Goal: Task Accomplishment & Management: Manage account settings

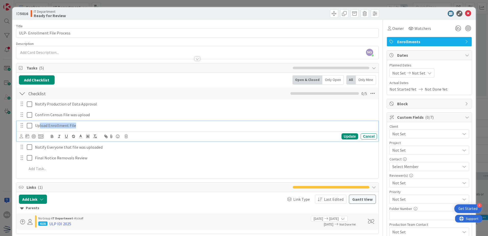
drag, startPoint x: 39, startPoint y: 128, endPoint x: 75, endPoint y: 129, distance: 35.8
click at [75, 129] on div "Upload Enrollment File" at bounding box center [205, 125] width 344 height 9
click at [465, 12] on icon at bounding box center [468, 13] width 6 height 6
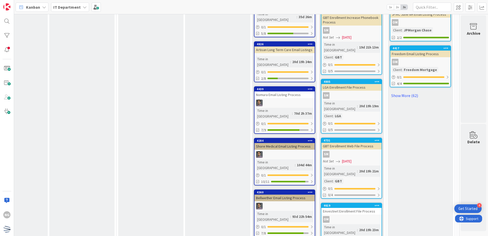
scroll to position [2094, 123]
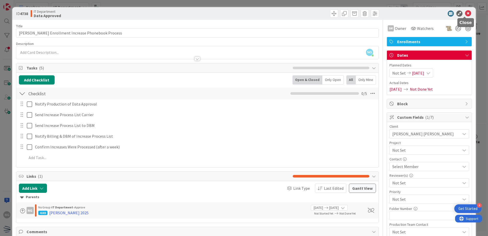
click at [465, 12] on icon at bounding box center [468, 13] width 6 height 6
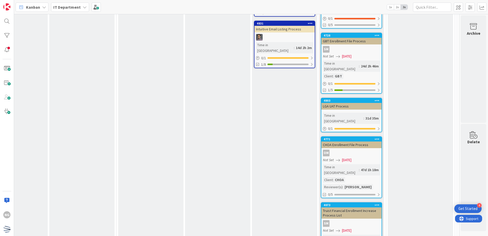
scroll to position [2401, 123]
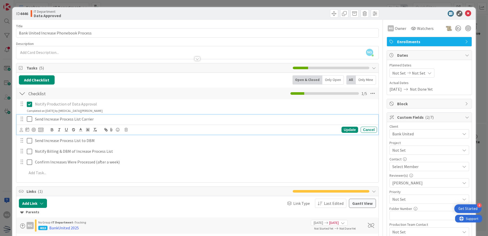
click at [28, 119] on icon at bounding box center [31, 119] width 8 height 6
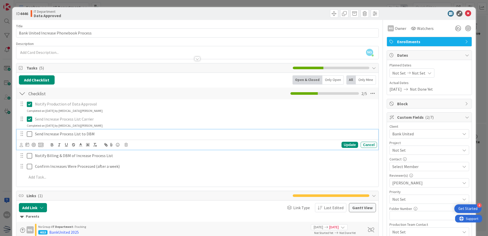
click at [29, 136] on icon at bounding box center [31, 134] width 8 height 6
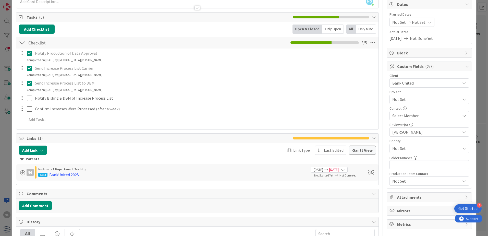
scroll to position [51, 0]
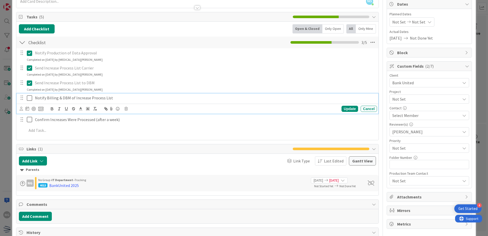
click at [31, 96] on icon at bounding box center [31, 98] width 8 height 6
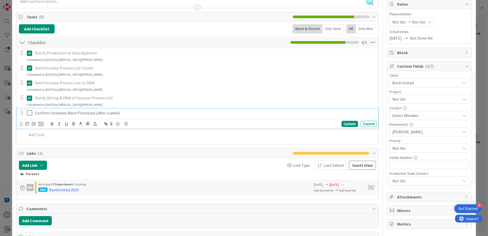
click at [27, 114] on icon at bounding box center [31, 113] width 8 height 6
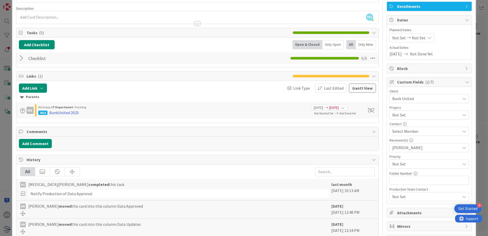
scroll to position [0, 0]
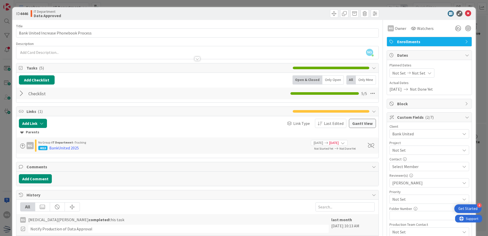
click at [465, 7] on div "ID 4446 IT Department Data Approved Title 38 / 128 Bank United Increase Phonebo…" at bounding box center [244, 118] width 488 height 236
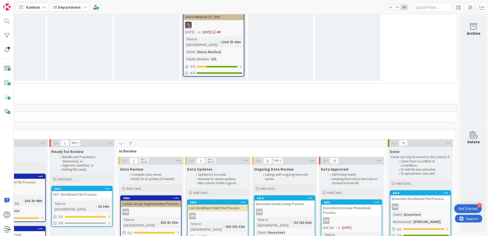
scroll to position [1624, 123]
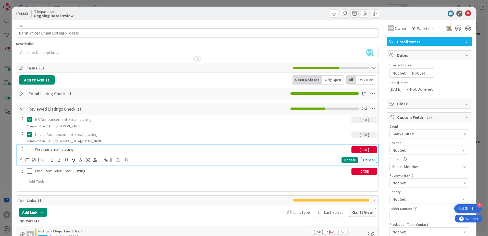
click at [28, 149] on icon at bounding box center [31, 149] width 8 height 6
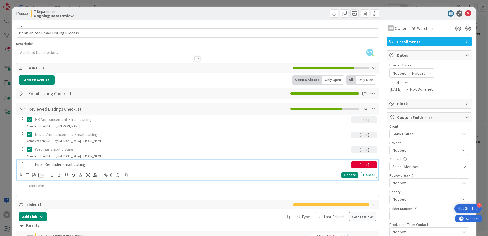
click at [27, 166] on icon at bounding box center [31, 164] width 8 height 6
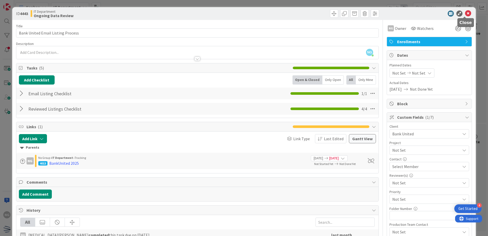
click at [465, 11] on icon at bounding box center [468, 13] width 6 height 6
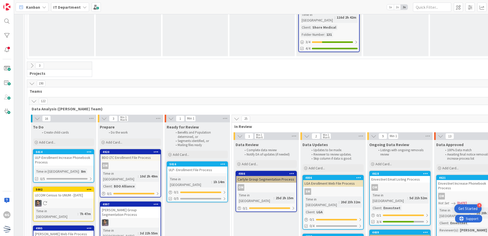
scroll to position [1684, 3]
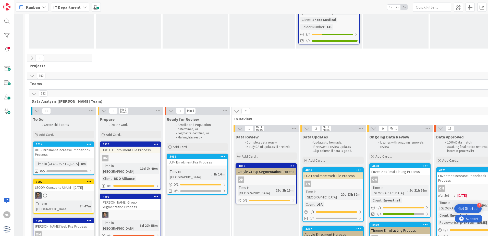
click at [73, 147] on div "ULP-Enrollment Increase Phonebook Process" at bounding box center [63, 152] width 60 height 11
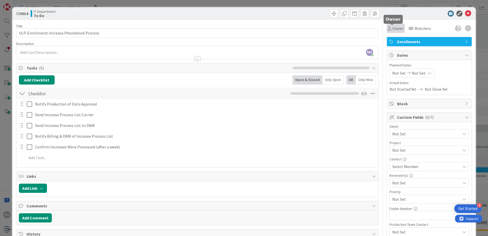
click at [394, 28] on span "Owner" at bounding box center [398, 28] width 11 height 6
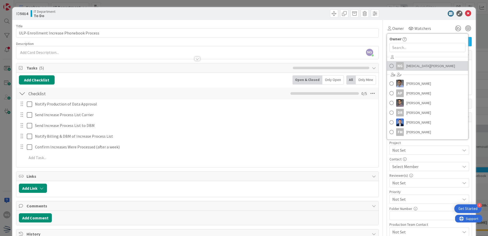
click at [390, 65] on span at bounding box center [392, 66] width 4 height 8
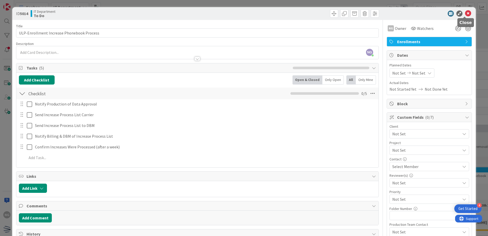
click at [465, 15] on icon at bounding box center [468, 13] width 6 height 6
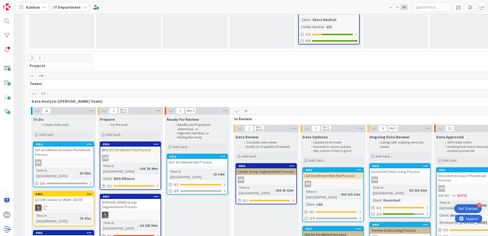
click at [197, 159] on div "ULP- Enrollment File Process" at bounding box center [197, 162] width 60 height 7
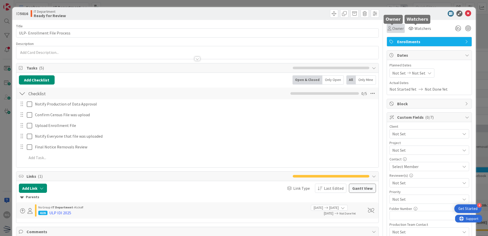
click at [393, 26] on span "Owner" at bounding box center [398, 28] width 11 height 6
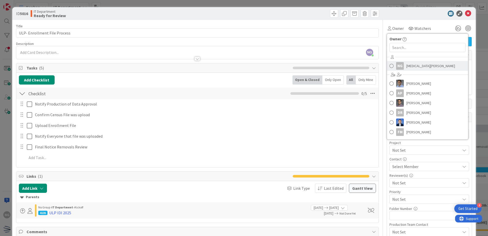
click at [390, 67] on span at bounding box center [392, 66] width 4 height 8
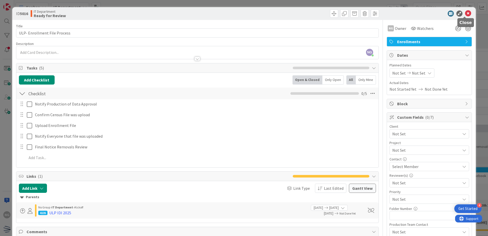
click at [465, 15] on icon at bounding box center [468, 13] width 6 height 6
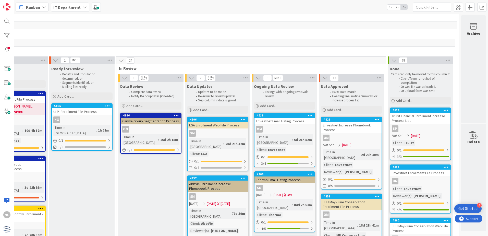
scroll to position [1735, 123]
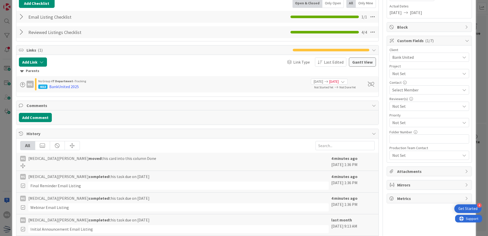
click at [20, 15] on div at bounding box center [22, 16] width 7 height 9
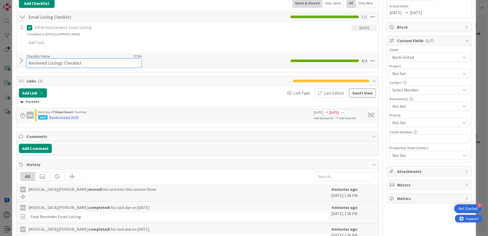
click at [29, 60] on input "Reviewed Listings Checklist" at bounding box center [84, 62] width 115 height 9
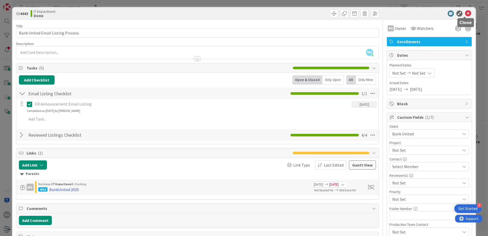
click at [465, 15] on icon at bounding box center [468, 13] width 6 height 6
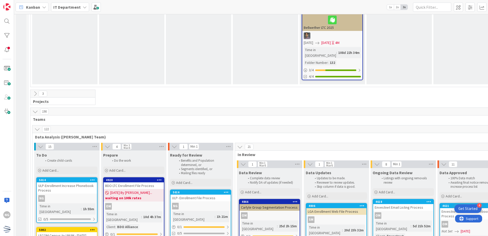
scroll to position [876, 0]
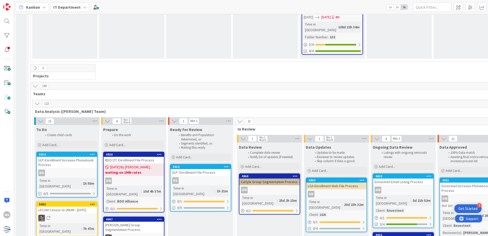
click at [211, 177] on div "NG" at bounding box center [201, 180] width 60 height 7
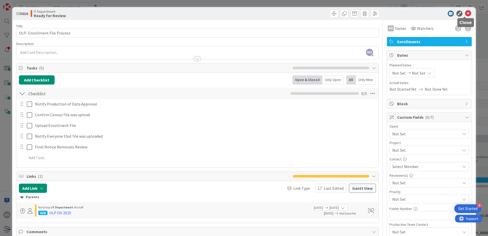
click at [465, 12] on icon at bounding box center [468, 13] width 6 height 6
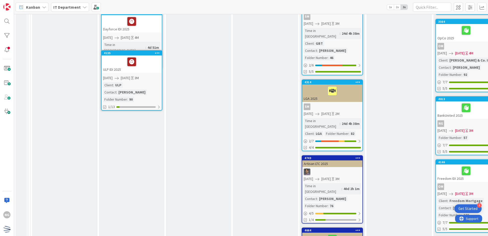
scroll to position [320, 0]
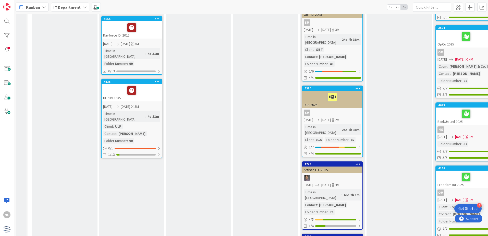
click at [143, 85] on div at bounding box center [131, 90] width 57 height 11
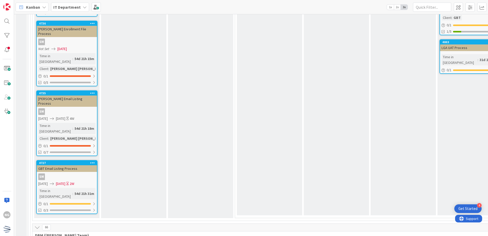
scroll to position [1672, 0]
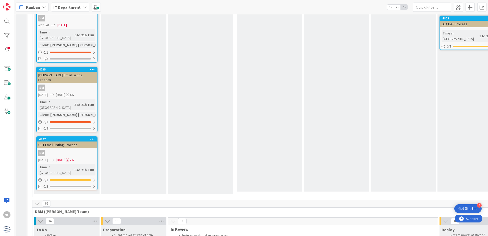
drag, startPoint x: 198, startPoint y: 232, endPoint x: 347, endPoint y: 223, distance: 149.4
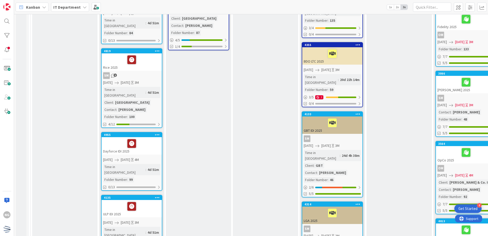
scroll to position [307, 0]
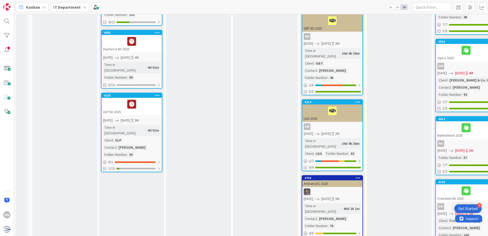
click at [148, 99] on div at bounding box center [131, 104] width 57 height 11
click at [129, 98] on div "ULP IDI 2025" at bounding box center [132, 106] width 60 height 17
click at [144, 125] on div "Time in Column : 4d 51m Client : ULP Contact : Ian Terrell Folder Number : 90" at bounding box center [131, 141] width 57 height 33
click at [135, 100] on icon at bounding box center [131, 104] width 9 height 8
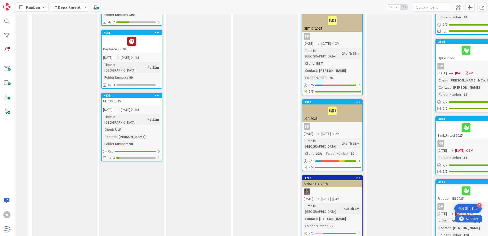
click at [136, 98] on div "ULP IDI 2025" at bounding box center [132, 101] width 60 height 7
click at [160, 94] on div at bounding box center [157, 96] width 9 height 4
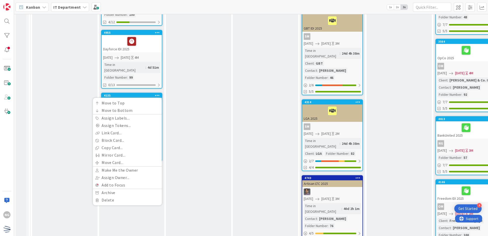
click at [183, 89] on div "Approve Enrollment Park until client approved items are delivered Project / Def…" at bounding box center [198, 196] width 65 height 889
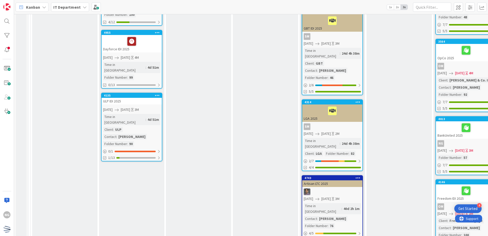
click at [146, 98] on div "ULP IDI 2025" at bounding box center [132, 101] width 60 height 7
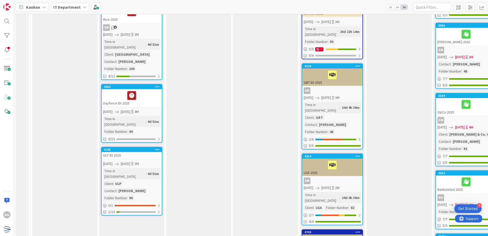
scroll to position [255, 0]
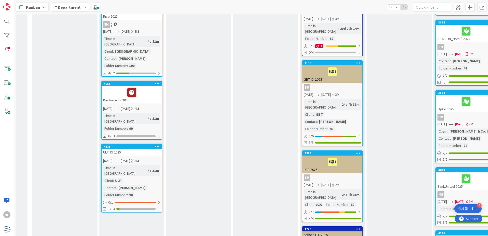
click at [154, 145] on div at bounding box center [157, 147] width 9 height 4
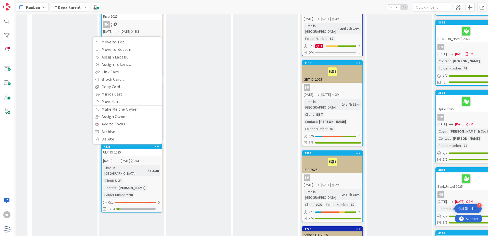
click at [137, 149] on div "ULP IDI 2025" at bounding box center [132, 152] width 60 height 7
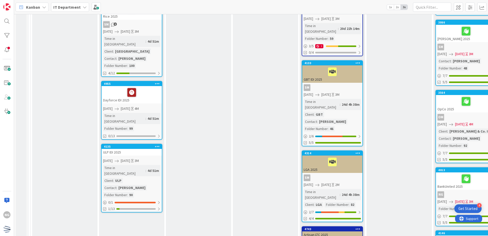
click at [135, 149] on div "ULP IDI 2025" at bounding box center [132, 152] width 60 height 7
click at [155, 165] on div "Time in Column : 4d 51m Client : ULP Contact : Ian Terrell Folder Number : 90" at bounding box center [131, 181] width 57 height 33
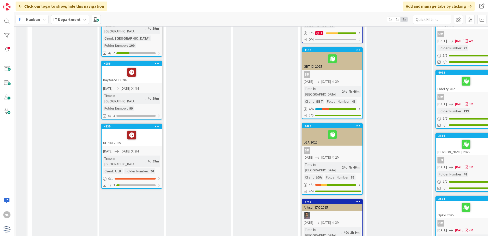
scroll to position [281, 0]
click at [150, 128] on div "ULP IDI 2025" at bounding box center [132, 136] width 60 height 17
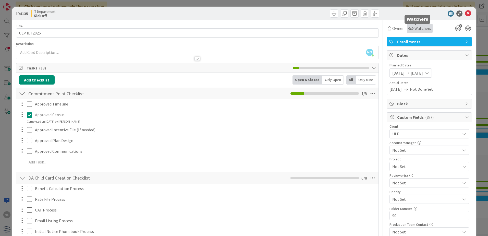
click at [418, 29] on span "Watchers" at bounding box center [423, 28] width 17 height 6
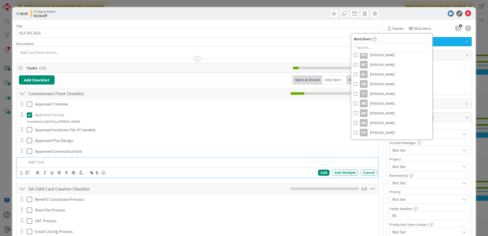
click at [346, 158] on div at bounding box center [201, 162] width 352 height 9
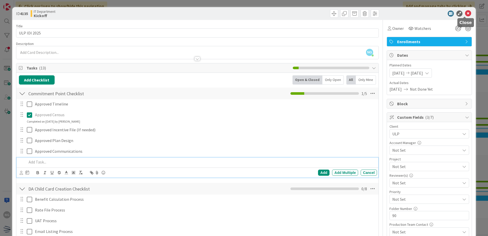
click at [466, 14] on icon at bounding box center [468, 13] width 6 height 6
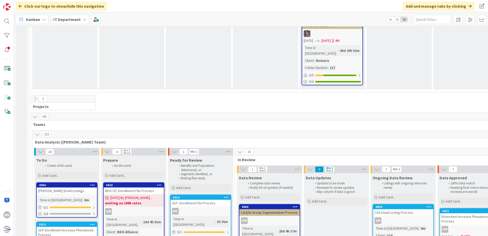
scroll to position [766, 0]
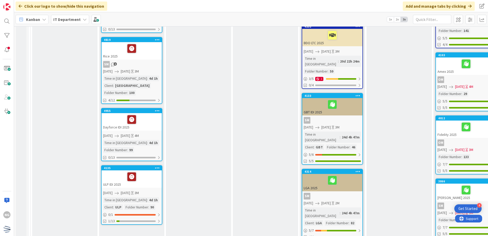
scroll to position [281, 0]
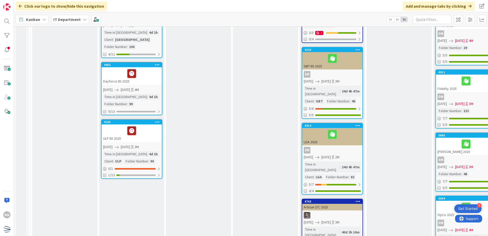
click at [149, 127] on div "ULP IDI 2025" at bounding box center [132, 132] width 60 height 17
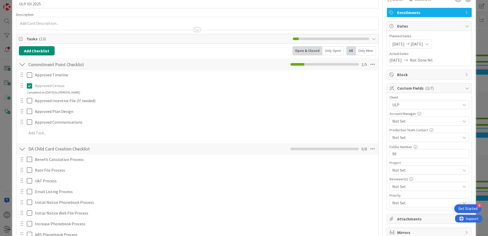
scroll to position [51, 0]
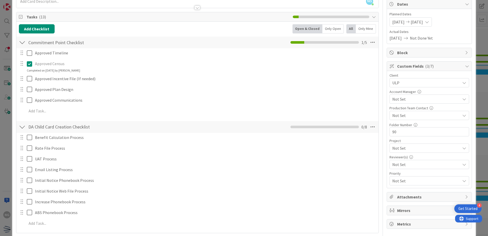
click at [441, 98] on span "Not Set" at bounding box center [427, 99] width 68 height 6
click at [437, 86] on span "Not Set" at bounding box center [425, 82] width 65 height 7
click at [437, 112] on div "Not Set" at bounding box center [429, 115] width 79 height 9
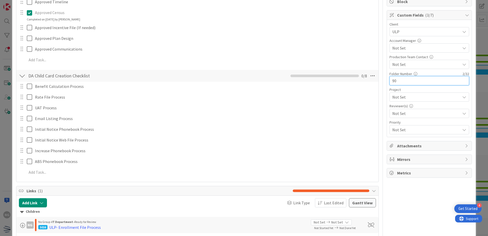
click at [410, 80] on input "90" at bounding box center [430, 80] width 80 height 9
click at [410, 35] on span "Not Set" at bounding box center [425, 31] width 65 height 7
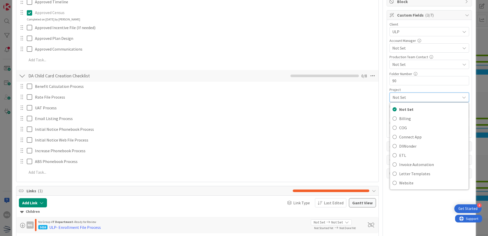
click at [410, 96] on span "Not Set" at bounding box center [425, 97] width 65 height 7
click at [413, 114] on span "Not Set" at bounding box center [427, 113] width 68 height 6
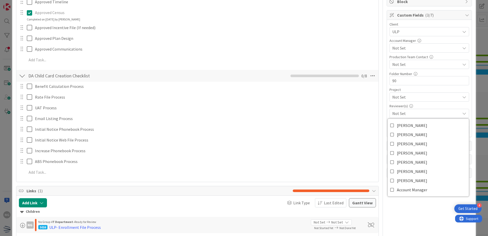
click at [413, 114] on span "Not Set" at bounding box center [427, 113] width 68 height 6
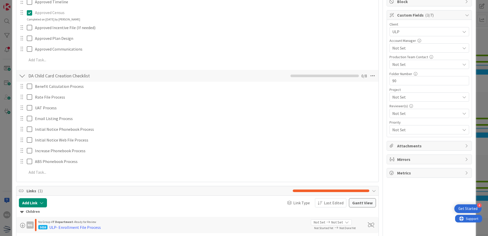
click at [406, 125] on div "Priority Not Set" at bounding box center [430, 128] width 80 height 14
click at [406, 35] on span "Not Set" at bounding box center [425, 31] width 65 height 7
click at [406, 128] on span "Not Set" at bounding box center [425, 129] width 65 height 7
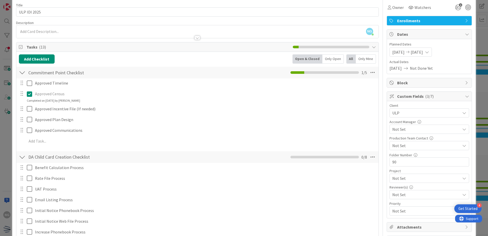
scroll to position [0, 0]
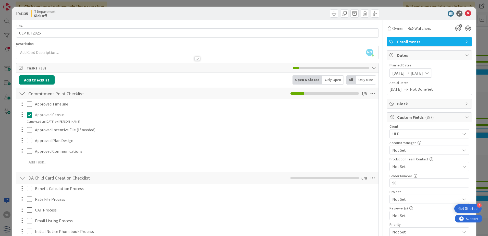
click at [416, 150] on span "Not Set" at bounding box center [427, 150] width 68 height 6
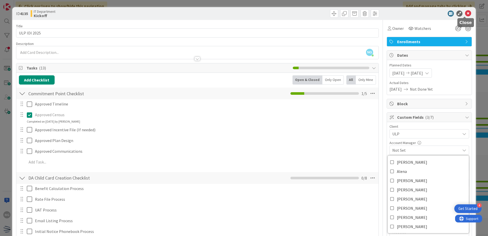
click at [467, 15] on icon at bounding box center [468, 13] width 6 height 6
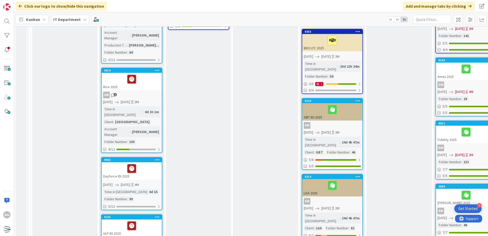
click at [155, 163] on div at bounding box center [131, 168] width 57 height 11
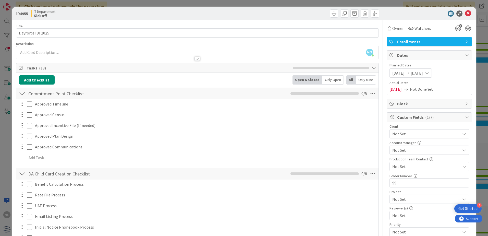
click at [425, 133] on span "Not Set" at bounding box center [425, 133] width 65 height 7
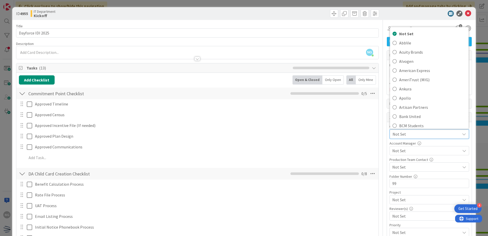
click at [424, 136] on span "Not Set" at bounding box center [425, 134] width 65 height 7
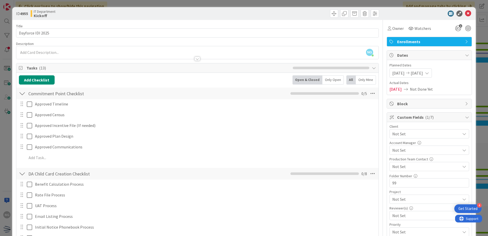
click at [440, 149] on span "Not Set" at bounding box center [427, 150] width 68 height 6
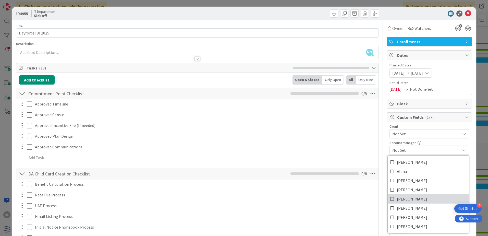
click at [405, 198] on link "[PERSON_NAME]" at bounding box center [428, 198] width 81 height 9
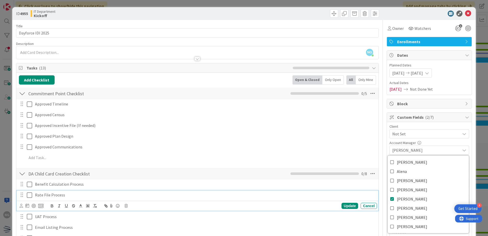
click at [349, 198] on div "Rate File Process" at bounding box center [205, 195] width 344 height 9
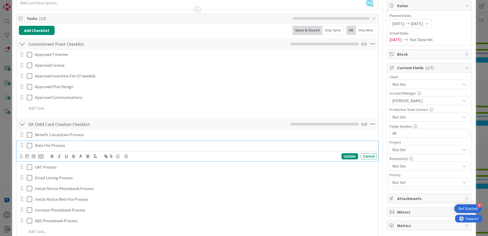
scroll to position [51, 0]
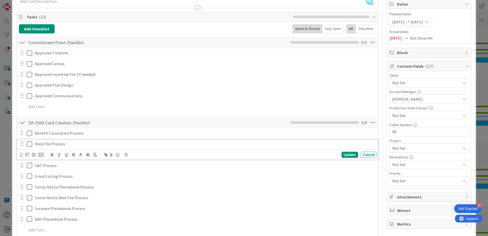
click at [417, 86] on span "Not Set" at bounding box center [425, 82] width 65 height 7
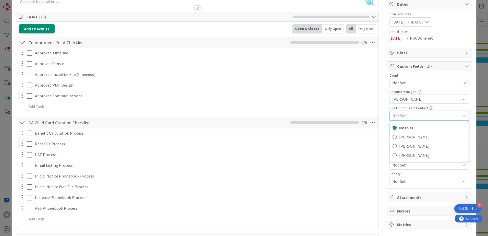
click at [417, 117] on span "Not Set" at bounding box center [425, 115] width 65 height 7
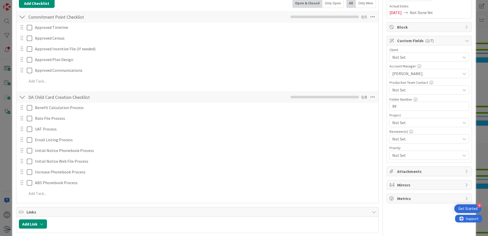
click at [409, 139] on span "Not Set" at bounding box center [427, 139] width 68 height 6
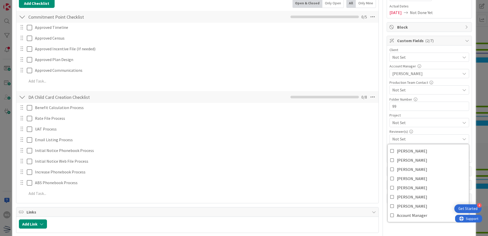
click at [409, 139] on span "Not Set" at bounding box center [427, 139] width 68 height 6
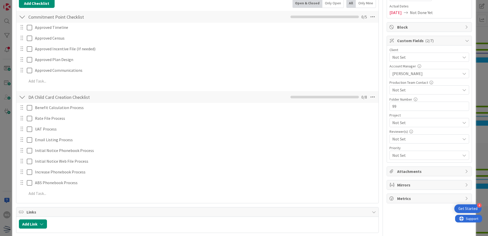
click at [405, 61] on span "Not Set" at bounding box center [425, 57] width 65 height 7
click at [405, 155] on span "Not Set" at bounding box center [425, 155] width 65 height 7
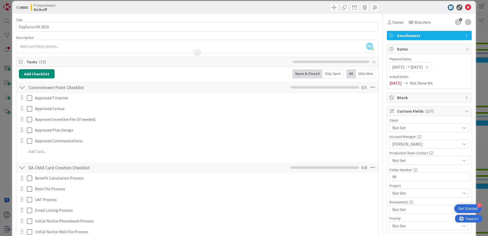
scroll to position [0, 0]
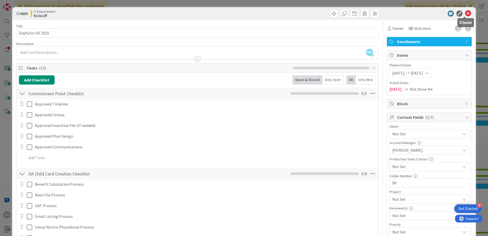
click at [465, 13] on icon at bounding box center [468, 13] width 6 height 6
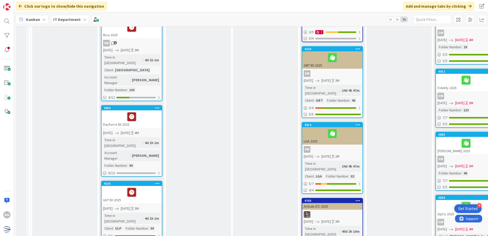
scroll to position [307, 0]
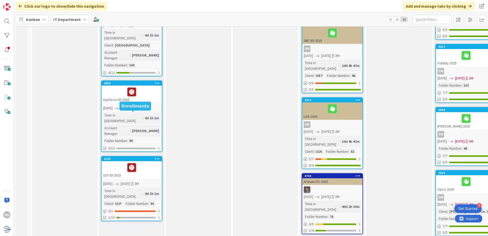
click at [155, 162] on div at bounding box center [131, 167] width 57 height 11
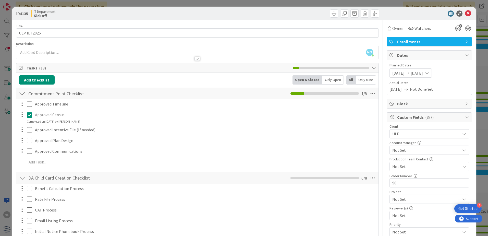
click at [450, 150] on span "Not Set" at bounding box center [427, 150] width 68 height 6
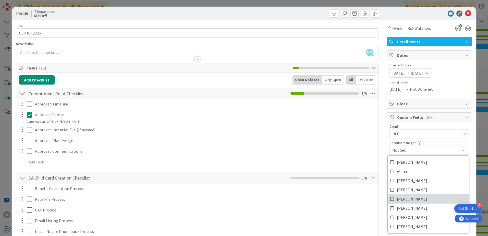
click at [404, 199] on link "[PERSON_NAME]" at bounding box center [428, 198] width 81 height 9
click at [345, 224] on div "Email Listing Process" at bounding box center [205, 220] width 344 height 9
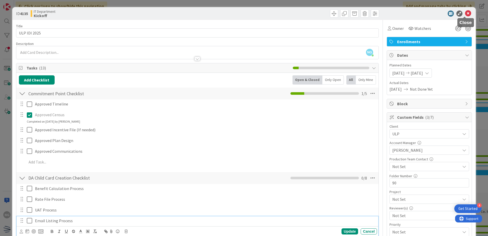
click at [466, 13] on icon at bounding box center [468, 13] width 6 height 6
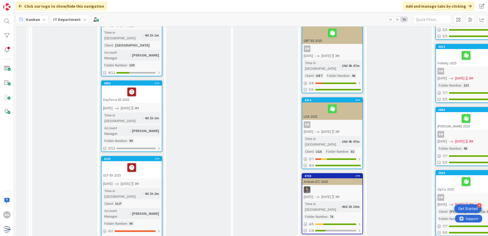
click at [151, 112] on div "Time in Column : 4d 1h 1m Account Manager : Ian Folder Number : 99" at bounding box center [131, 127] width 57 height 31
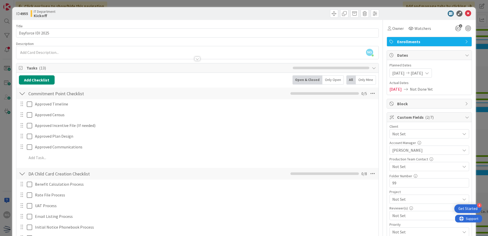
click at [429, 133] on span "Not Set" at bounding box center [425, 133] width 65 height 7
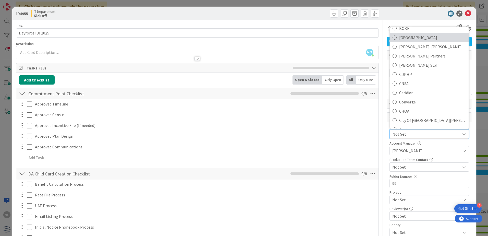
scroll to position [128, 0]
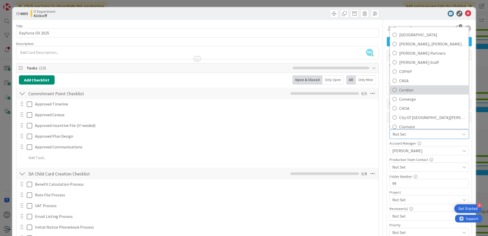
click at [419, 91] on span "Ceridian" at bounding box center [432, 90] width 67 height 8
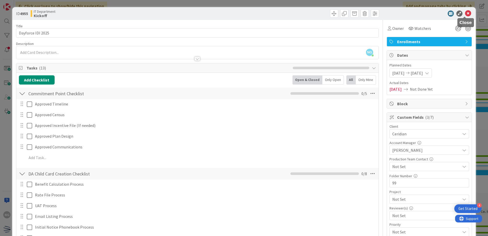
click at [467, 13] on icon at bounding box center [468, 13] width 6 height 6
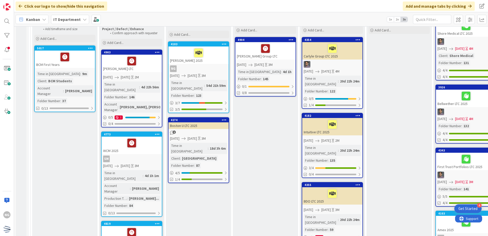
scroll to position [51, 0]
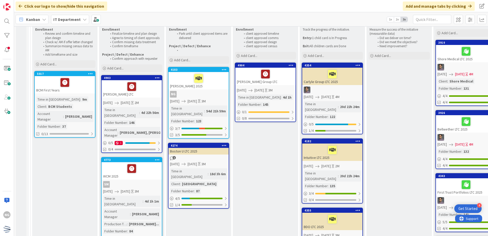
click at [215, 85] on div "[PERSON_NAME] 2025" at bounding box center [199, 80] width 60 height 17
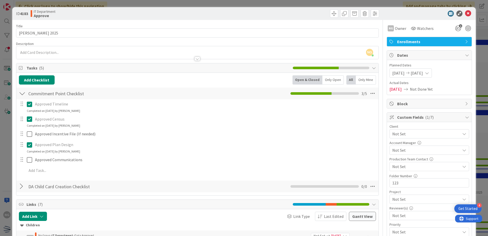
click at [456, 134] on div "Not Set" at bounding box center [430, 133] width 80 height 9
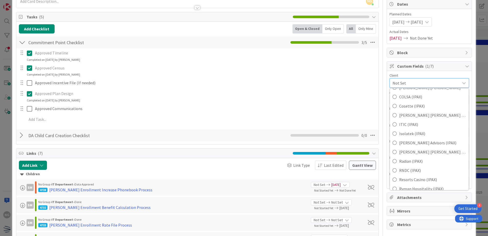
scroll to position [819, 0]
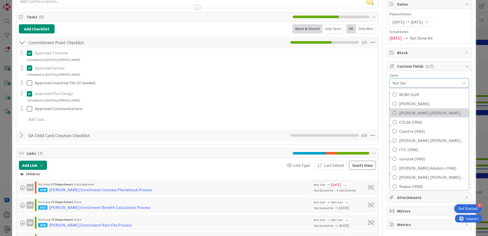
click at [420, 114] on span "Womble Bond Dickinson" at bounding box center [432, 113] width 67 height 8
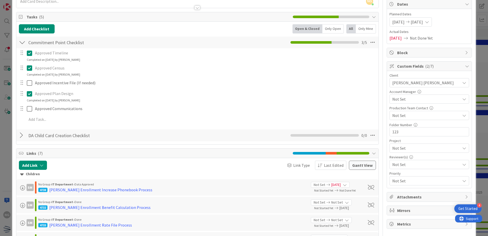
click at [414, 100] on span "Not Set" at bounding box center [427, 99] width 68 height 6
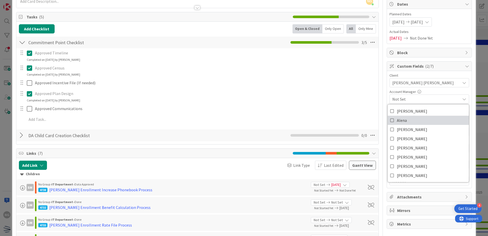
click at [408, 122] on link "Alena" at bounding box center [428, 120] width 81 height 9
click at [399, 110] on span "Amanda" at bounding box center [412, 111] width 30 height 8
click at [443, 98] on span "[PERSON_NAME], [PERSON_NAME]" at bounding box center [427, 99] width 68 height 6
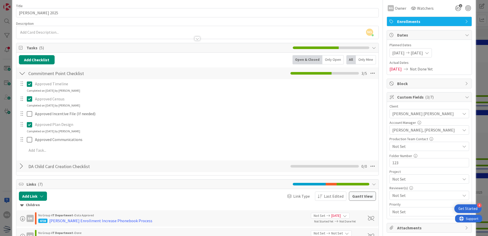
scroll to position [0, 0]
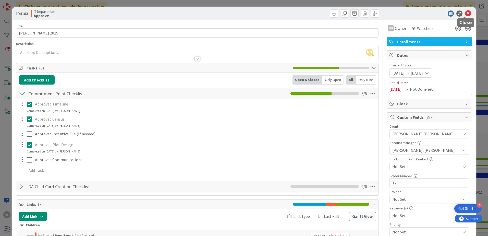
click at [465, 14] on icon at bounding box center [468, 13] width 6 height 6
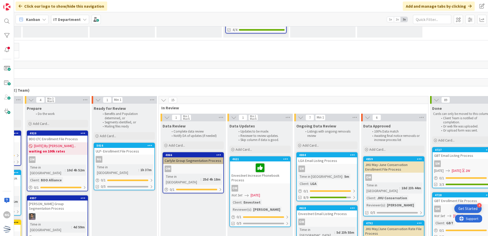
scroll to position [817, 91]
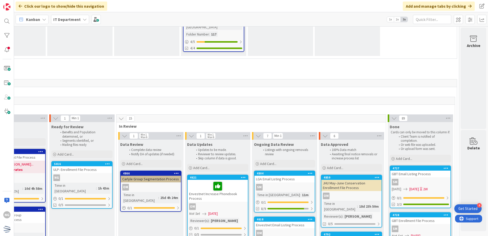
scroll to position [792, 111]
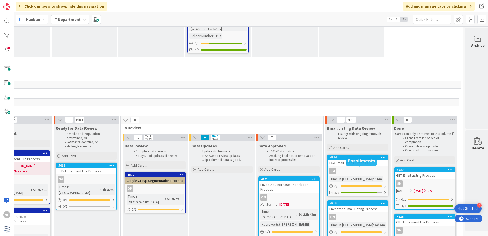
scroll to position [792, 114]
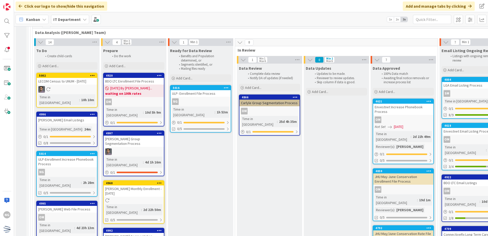
scroll to position [868, 0]
